Goal: Task Accomplishment & Management: Manage account settings

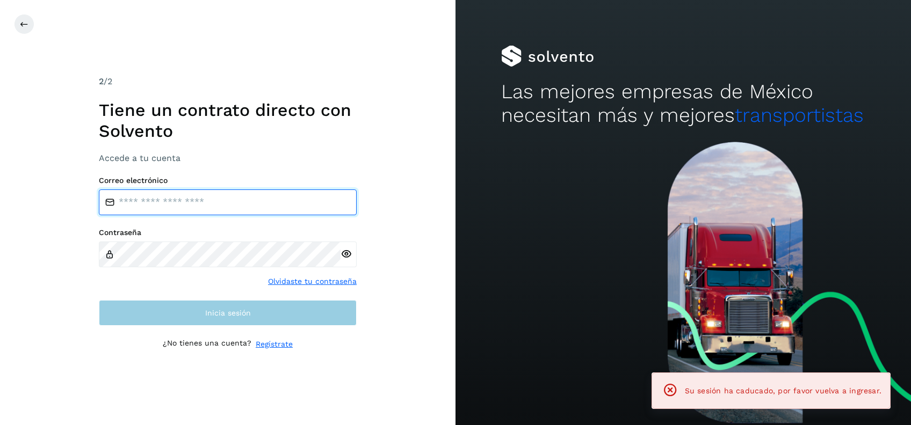
type input "**********"
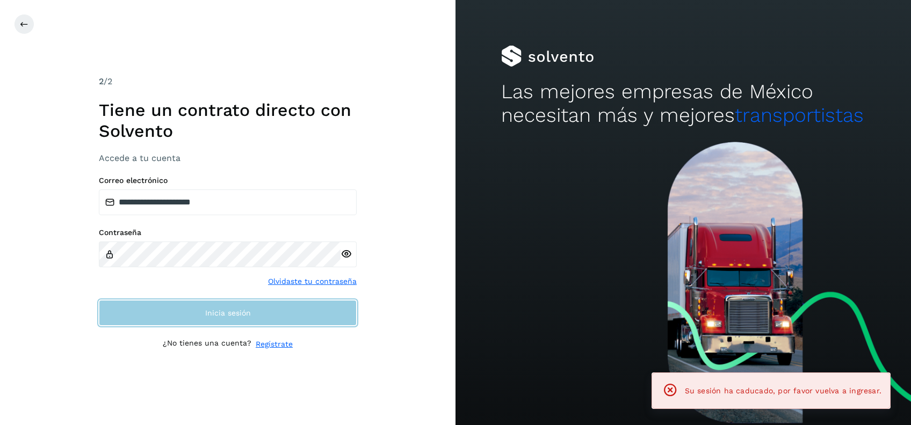
drag, startPoint x: 328, startPoint y: 313, endPoint x: 319, endPoint y: 318, distance: 10.3
click at [328, 314] on button "Inicia sesión" at bounding box center [228, 313] width 258 height 26
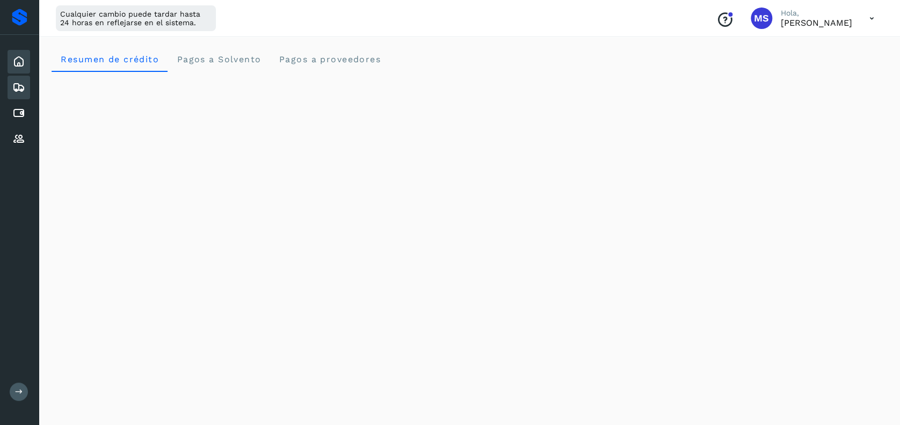
click at [27, 85] on div "Embarques" at bounding box center [19, 88] width 23 height 24
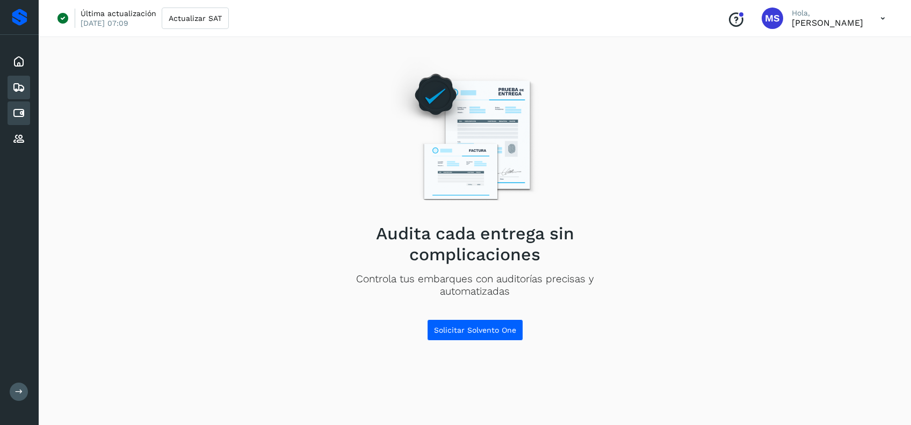
click at [21, 118] on icon at bounding box center [18, 113] width 13 height 13
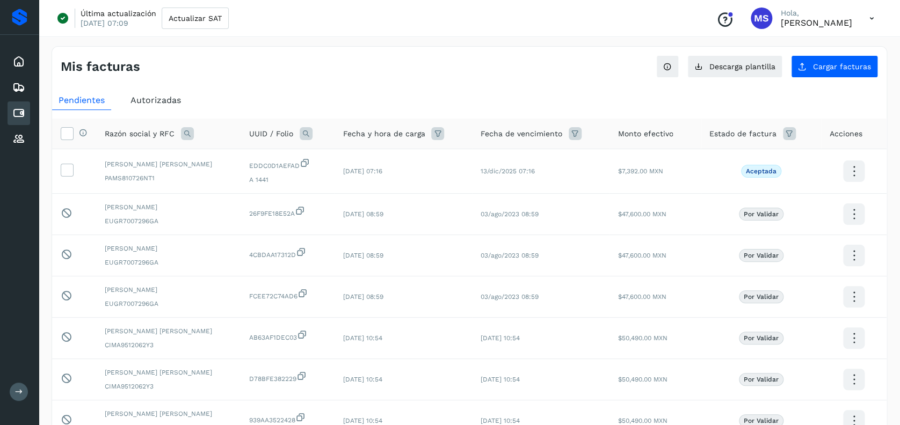
click at [171, 91] on div "Autorizadas" at bounding box center [155, 100] width 63 height 19
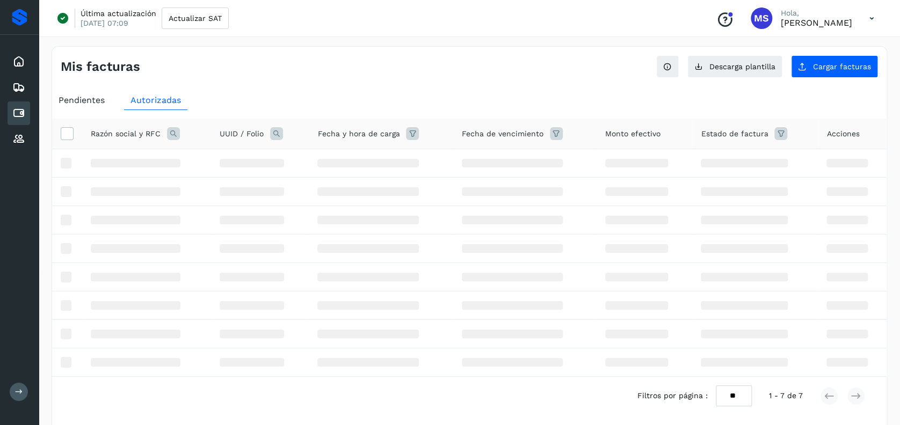
click at [95, 95] on span "Pendientes" at bounding box center [82, 100] width 46 height 10
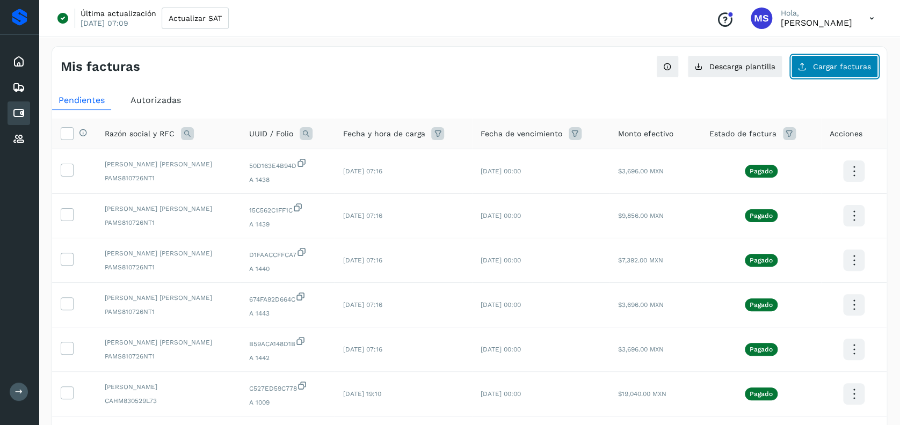
click at [820, 60] on button "Cargar facturas" at bounding box center [834, 66] width 87 height 23
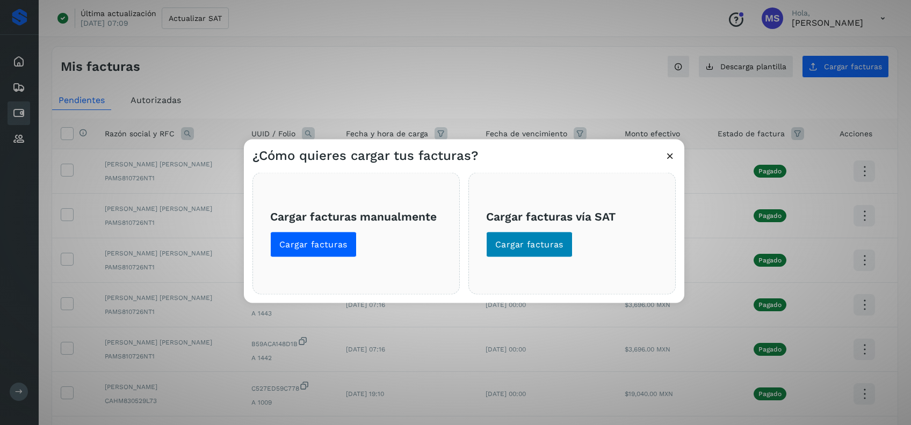
drag, startPoint x: 599, startPoint y: 256, endPoint x: 553, endPoint y: 242, distance: 48.4
click at [577, 249] on span "Cargar facturas vía SAT Cargar facturas" at bounding box center [572, 233] width 172 height 48
click at [553, 242] on span "Cargar facturas" at bounding box center [529, 245] width 68 height 12
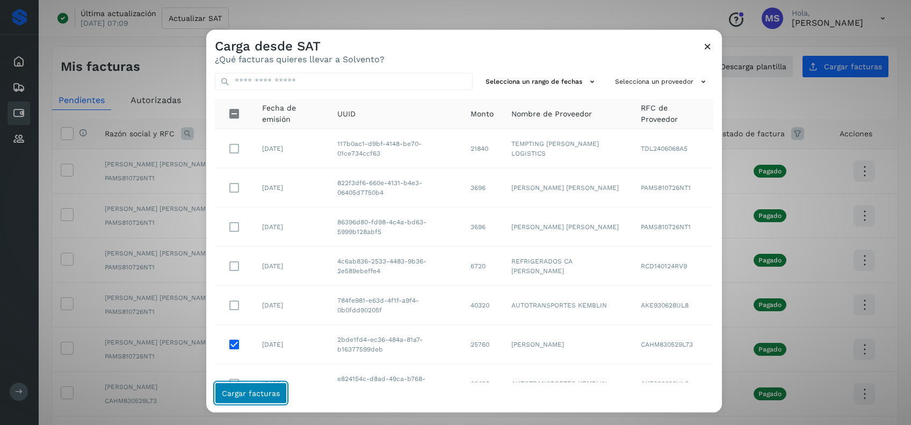
click at [280, 402] on button "Cargar facturas" at bounding box center [251, 392] width 72 height 21
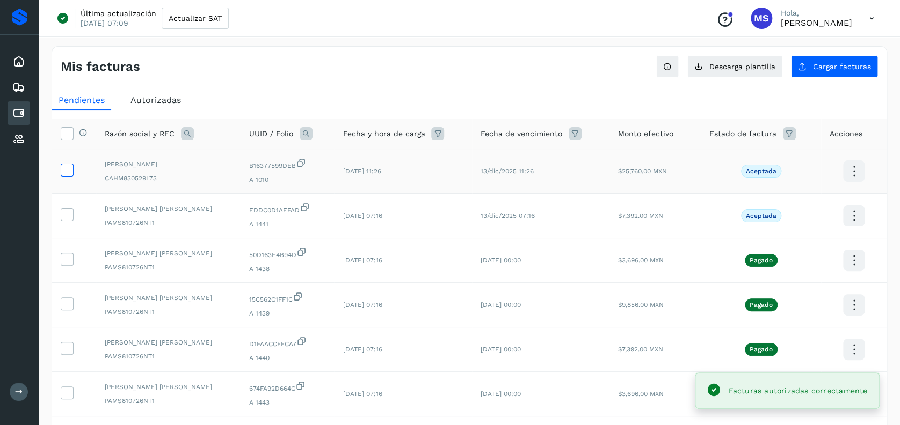
click at [68, 171] on icon at bounding box center [66, 169] width 11 height 11
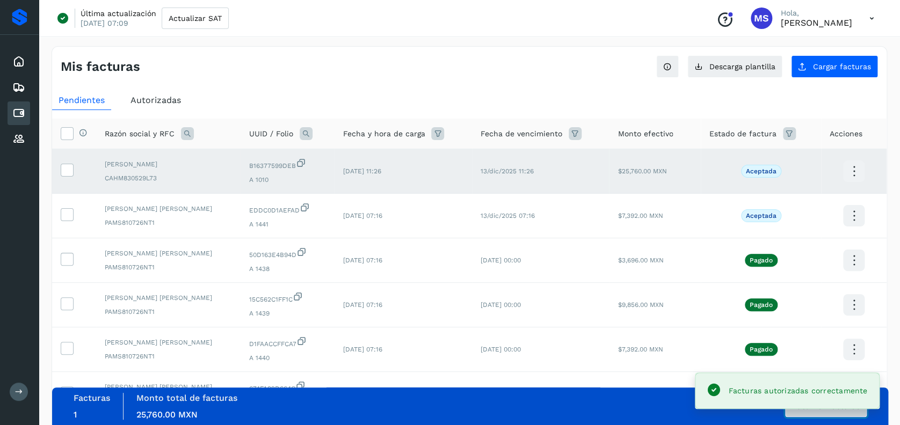
click at [839, 414] on button "Autorizar facturas" at bounding box center [826, 406] width 82 height 21
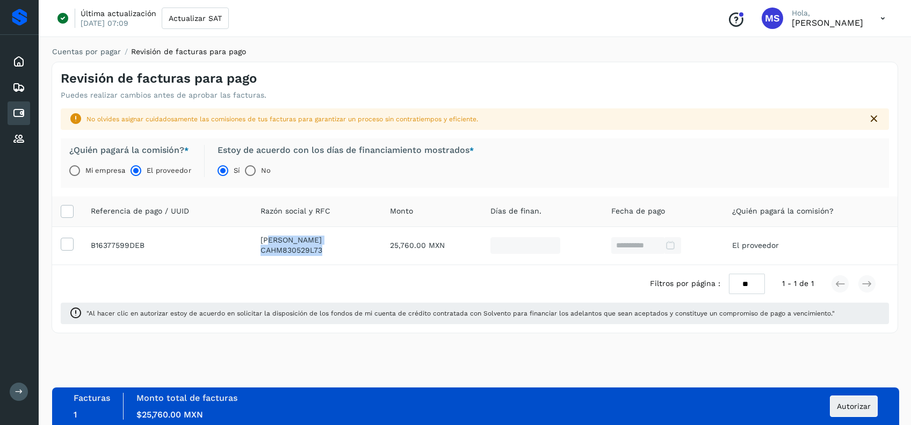
drag, startPoint x: 331, startPoint y: 254, endPoint x: 257, endPoint y: 238, distance: 75.7
click at [257, 238] on td "MARISOL CALDERON HERNANDEZ CAHM830529L73" at bounding box center [317, 246] width 130 height 38
click at [260, 241] on p "MARISOL CALDERON HERNANDEZ" at bounding box center [316, 240] width 113 height 9
click at [260, 238] on p "MARISOL CALDERON HERNANDEZ" at bounding box center [316, 240] width 113 height 9
click at [260, 237] on p "MARISOL CALDERON HERNANDEZ" at bounding box center [316, 240] width 113 height 9
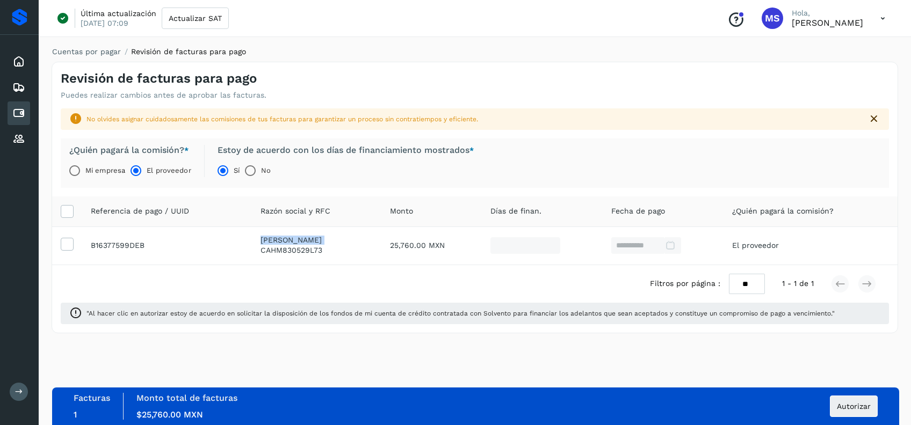
click at [260, 237] on p "MARISOL CALDERON HERNANDEZ" at bounding box center [316, 240] width 113 height 9
click at [262, 246] on span "CAHM830529L73" at bounding box center [291, 250] width 62 height 9
click at [275, 241] on p "MARISOL CALDERON HERNANDEZ" at bounding box center [316, 240] width 113 height 9
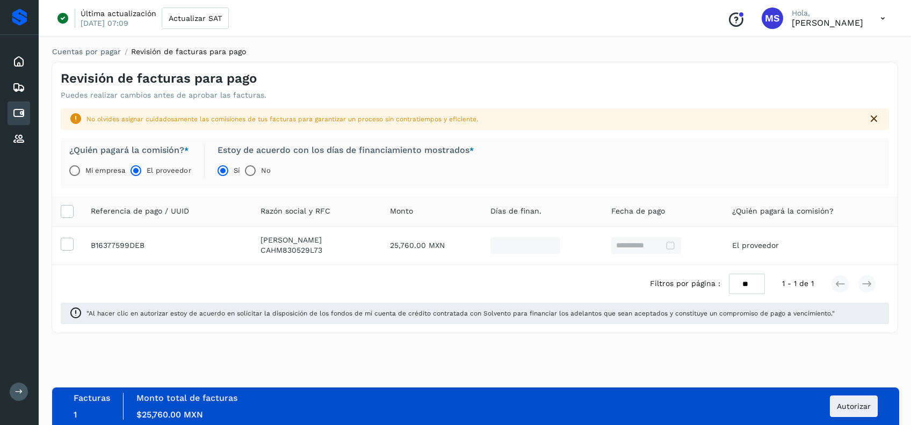
click at [280, 241] on p "MARISOL CALDERON HERNANDEZ" at bounding box center [316, 240] width 113 height 9
click at [338, 252] on td "MARISOL CALDERON HERNANDEZ CAHM830529L73" at bounding box center [317, 246] width 130 height 38
click at [867, 396] on button "Autorizar" at bounding box center [854, 406] width 48 height 21
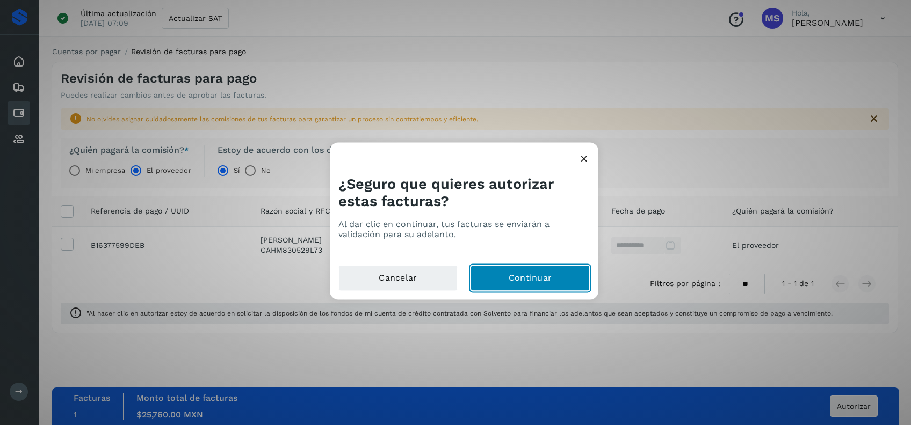
click at [563, 279] on button "Continuar" at bounding box center [529, 279] width 119 height 26
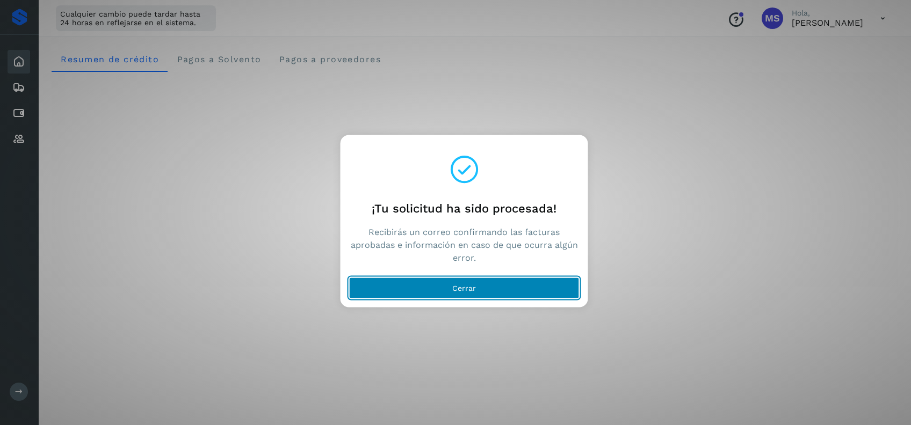
click at [499, 289] on button "Cerrar" at bounding box center [464, 288] width 230 height 21
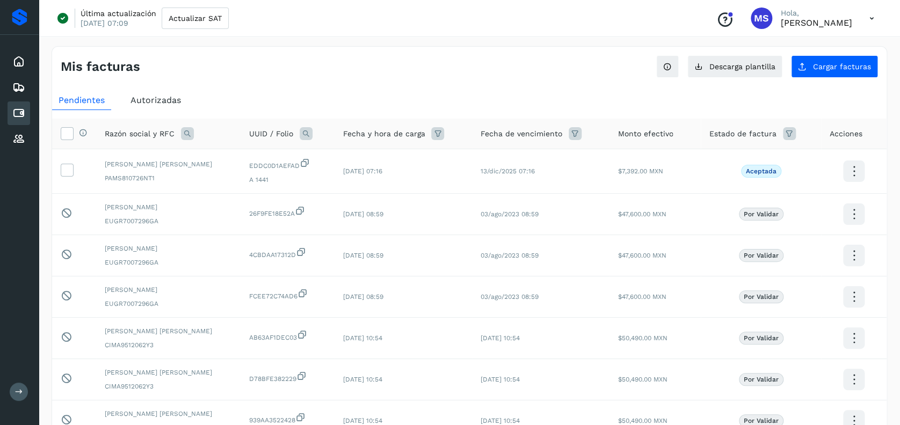
click at [856, 81] on div "Mis facturas Ver instrucciones para cargar Facturas Descarga plantilla Cargar f…" at bounding box center [470, 283] width 836 height 474
click at [847, 74] on button "Cargar facturas" at bounding box center [834, 66] width 87 height 23
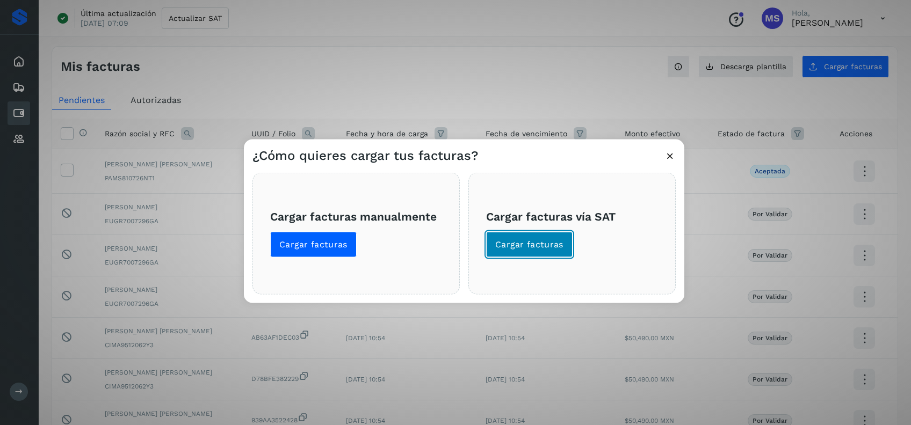
click at [512, 239] on span "Cargar facturas" at bounding box center [529, 245] width 68 height 12
